Goal: Task Accomplishment & Management: Understand process/instructions

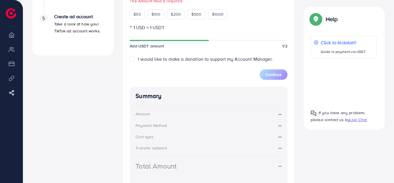
scroll to position [219, 0]
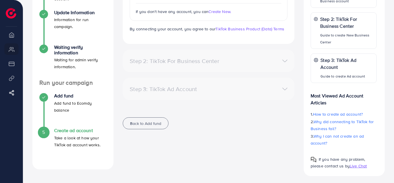
scroll to position [107, 0]
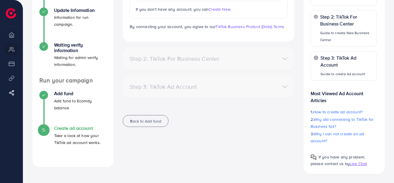
click at [74, 134] on p "Take a look at how your TikTok ad account works." at bounding box center [80, 139] width 52 height 14
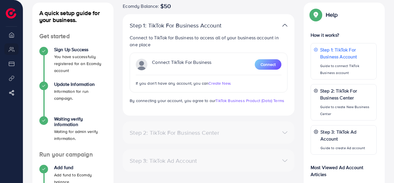
scroll to position [33, 0]
click at [350, 72] on p "Guide to connect TikTok Business account" at bounding box center [347, 70] width 54 height 14
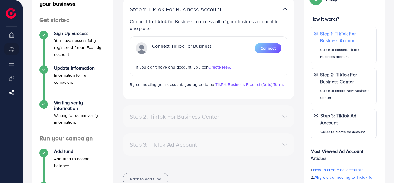
scroll to position [49, 0]
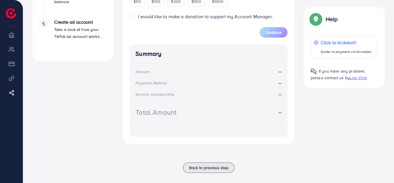
scroll to position [215, 0]
